Goal: Task Accomplishment & Management: Use online tool/utility

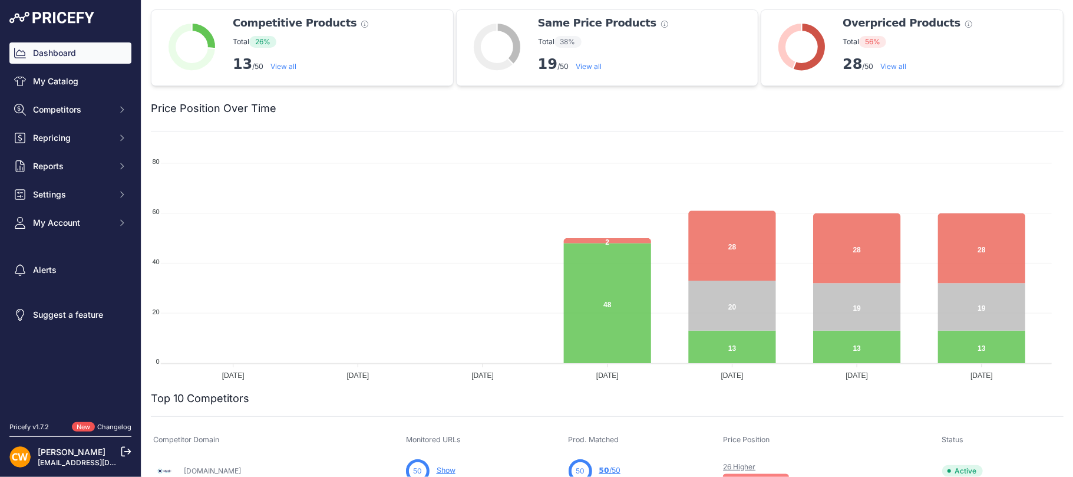
click at [887, 66] on link "View all" at bounding box center [894, 66] width 26 height 9
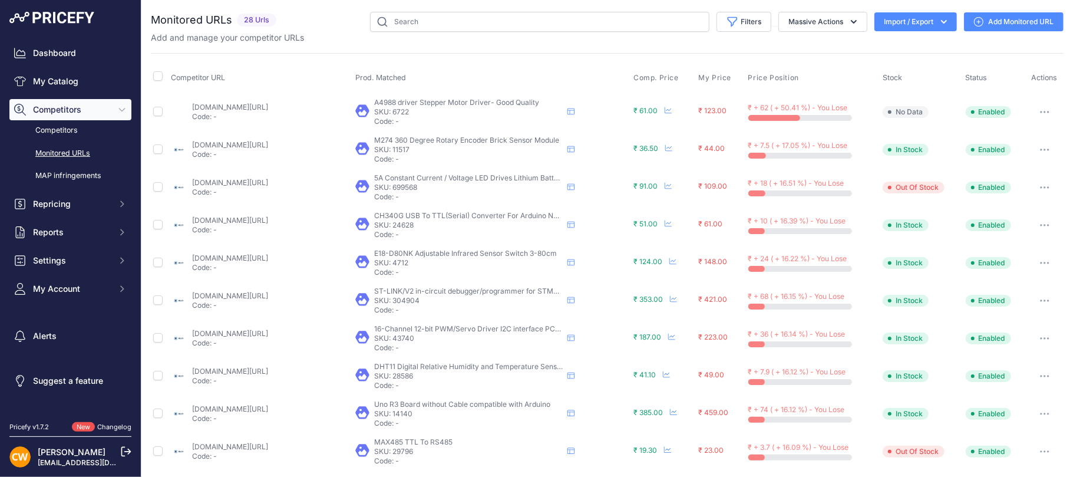
click at [886, 19] on button "Import / Export" at bounding box center [915, 21] width 82 height 19
click at [896, 42] on span "Import" at bounding box center [907, 46] width 22 height 9
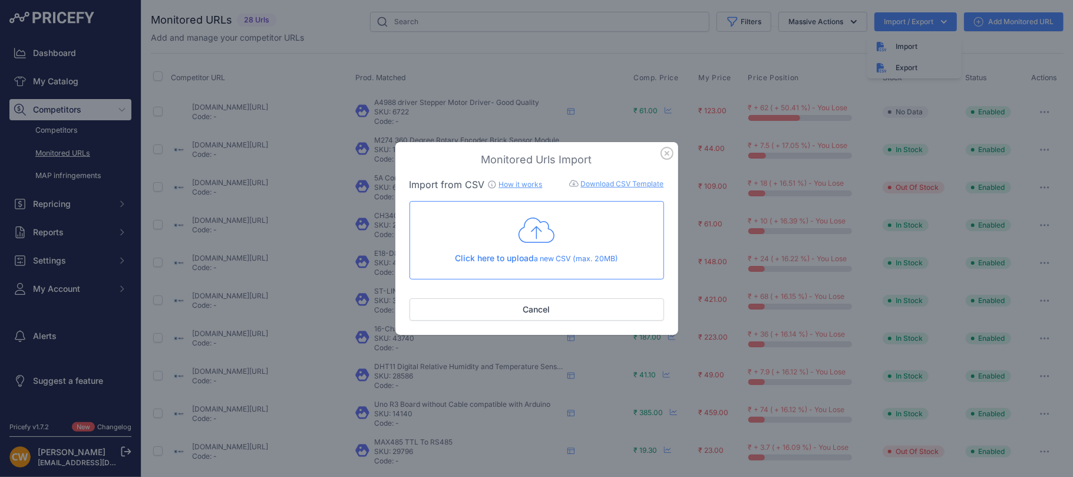
click at [666, 151] on icon "button" at bounding box center [667, 153] width 13 height 13
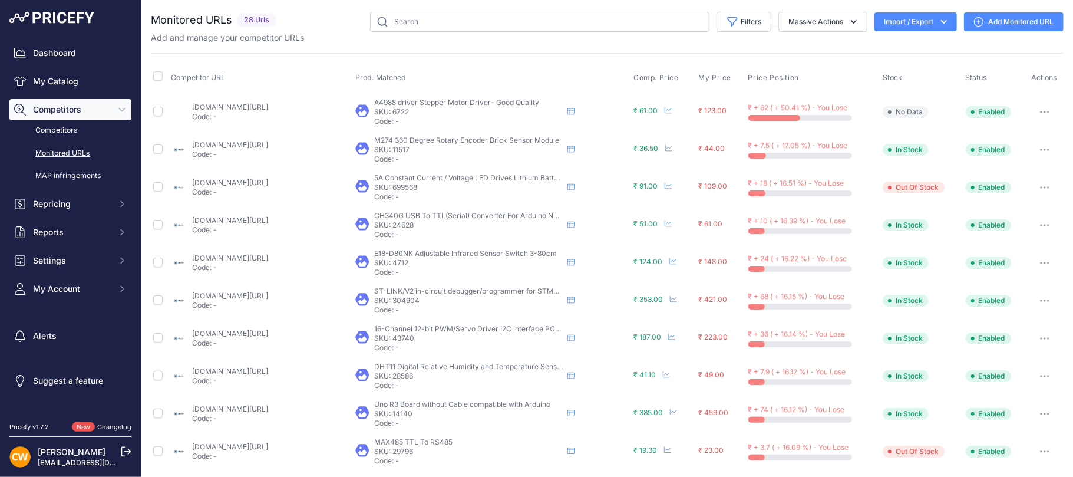
click at [896, 27] on button "Import / Export" at bounding box center [915, 21] width 82 height 19
click at [897, 66] on div "Export" at bounding box center [914, 67] width 94 height 21
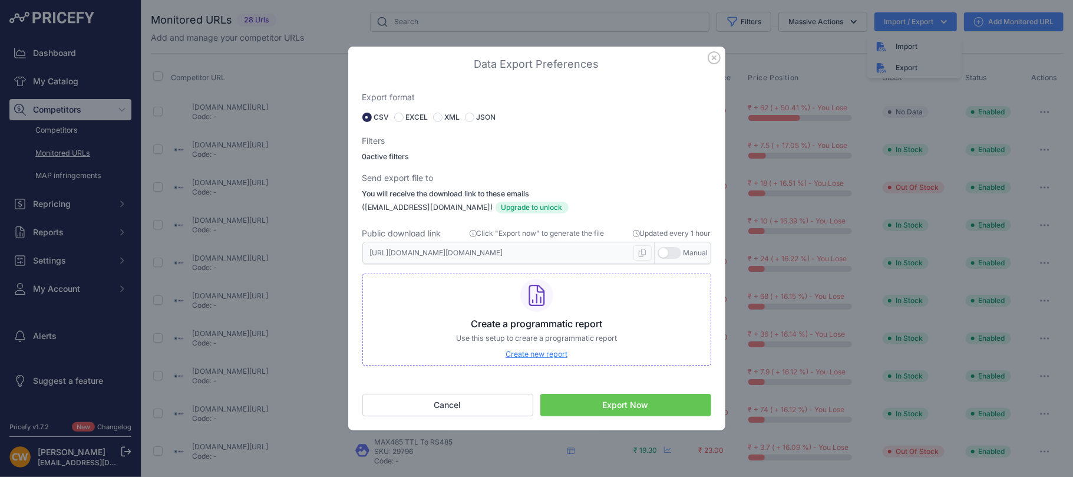
click at [613, 410] on button "Export Now" at bounding box center [625, 405] width 171 height 22
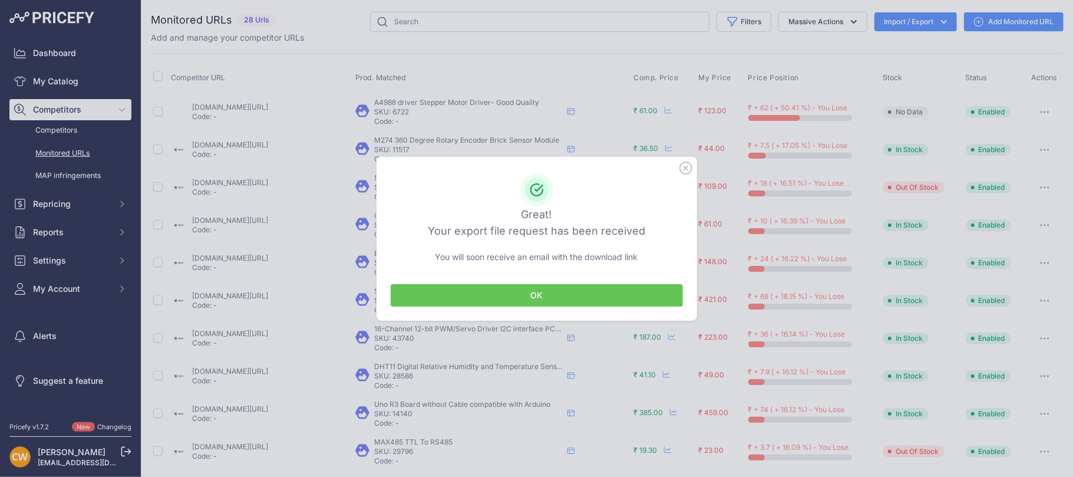
click at [569, 297] on button "OK" at bounding box center [537, 295] width 292 height 22
